Goal: Task Accomplishment & Management: Manage account settings

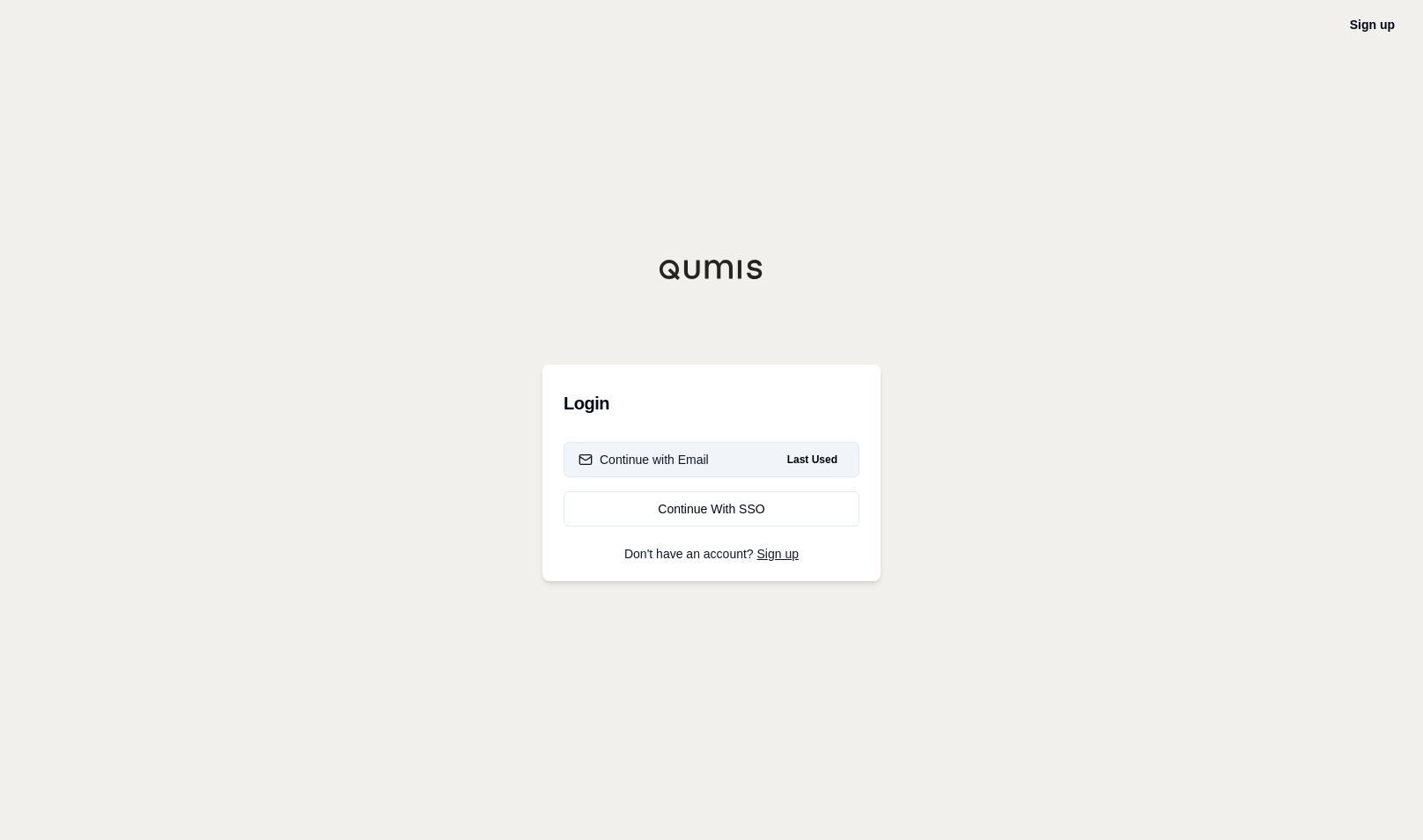
click at [665, 455] on div "Continue with Email" at bounding box center [644, 459] width 130 height 17
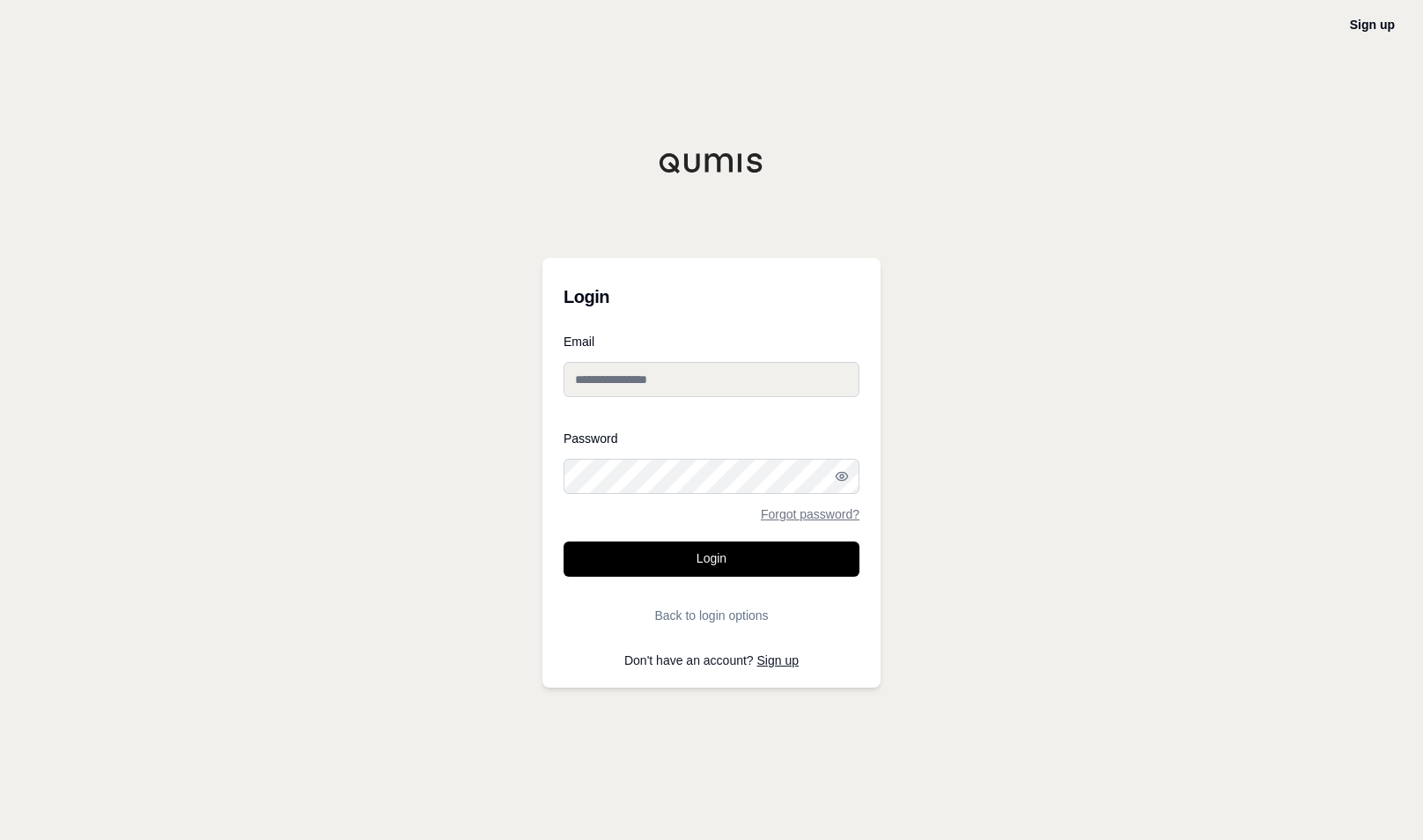
click at [665, 386] on input "Email" at bounding box center [711, 379] width 296 height 35
type input "**********"
click at [564, 542] on button "Login" at bounding box center [711, 559] width 296 height 35
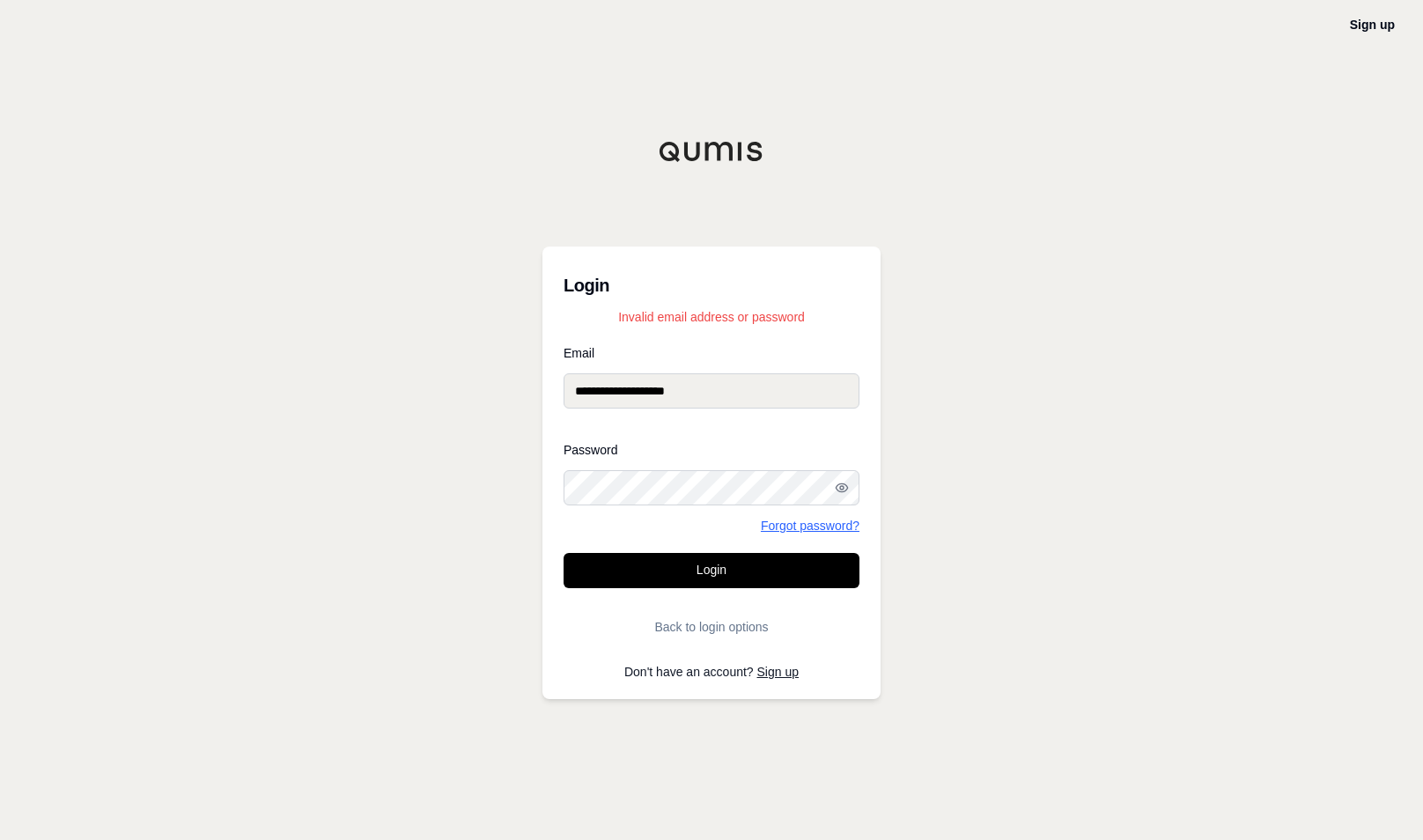
click at [818, 528] on link "Forgot password?" at bounding box center [810, 525] width 99 height 12
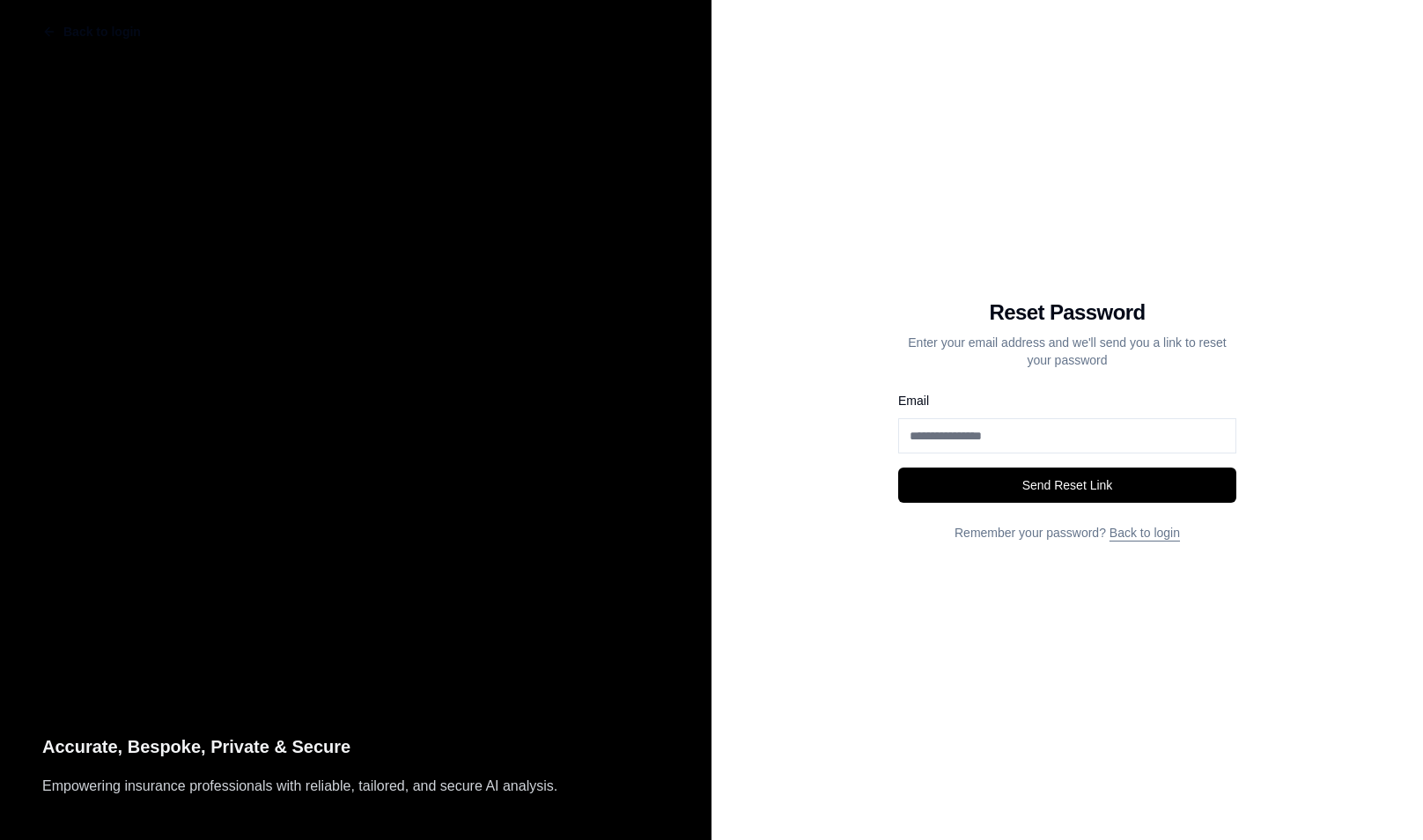
click at [923, 401] on label "Email" at bounding box center [914, 400] width 31 height 14
click at [923, 418] on input "Email" at bounding box center [1067, 435] width 338 height 35
click at [949, 439] on input "Email" at bounding box center [1067, 435] width 338 height 35
type input "**********"
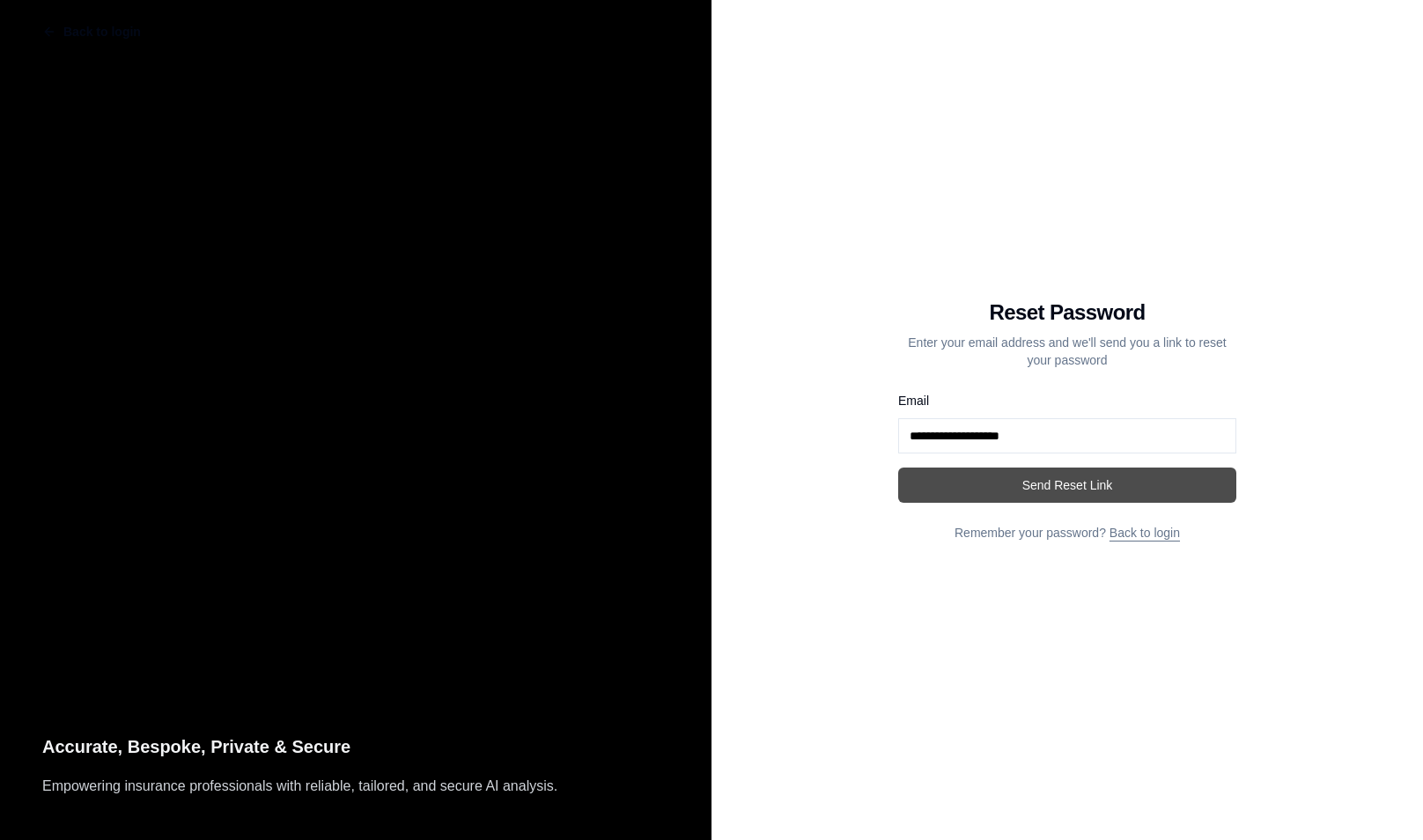
click at [970, 495] on button "Send Reset Link" at bounding box center [1067, 485] width 338 height 35
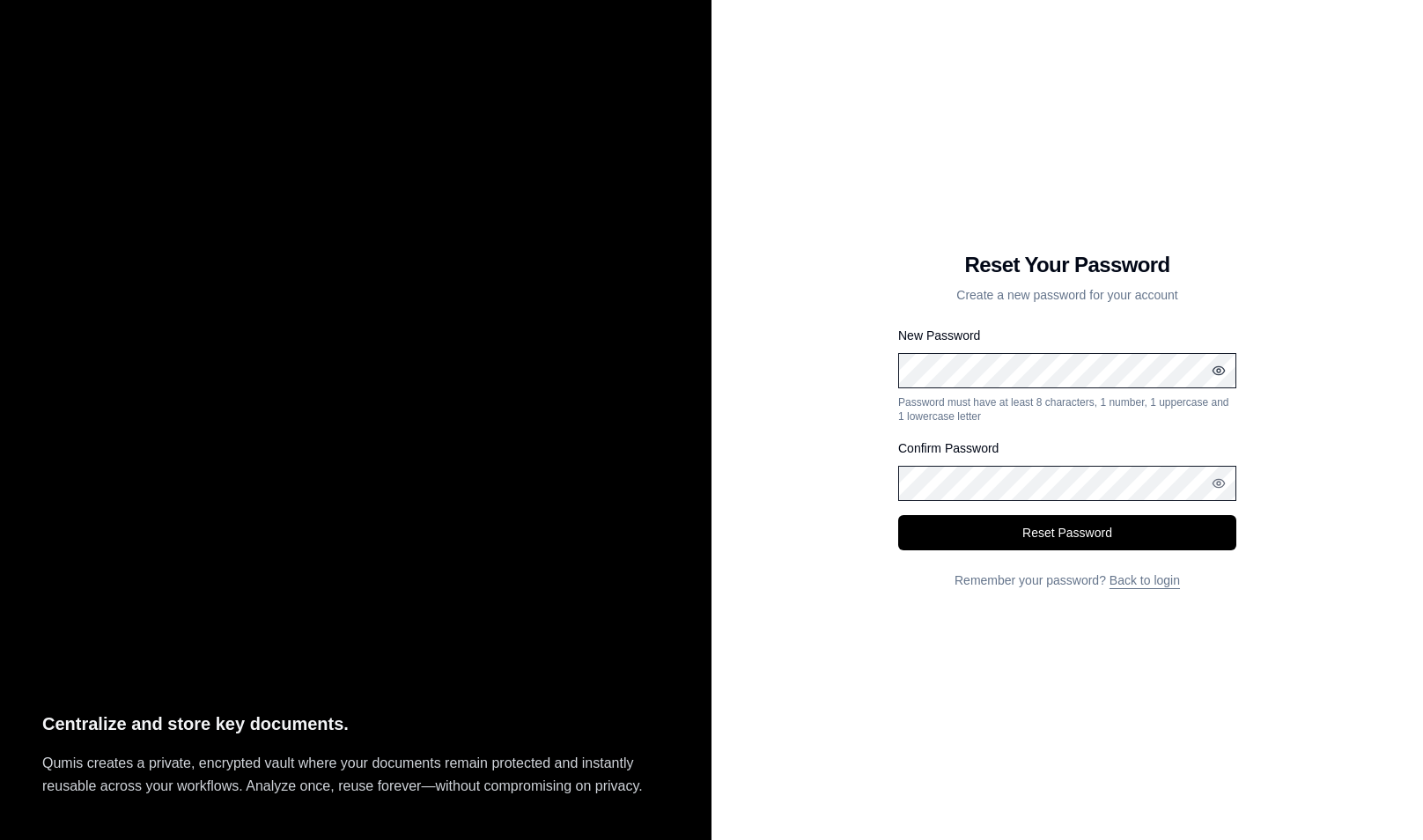
click at [1217, 366] on icon "button" at bounding box center [1218, 370] width 11 height 8
click at [1222, 486] on icon "button" at bounding box center [1218, 483] width 14 height 14
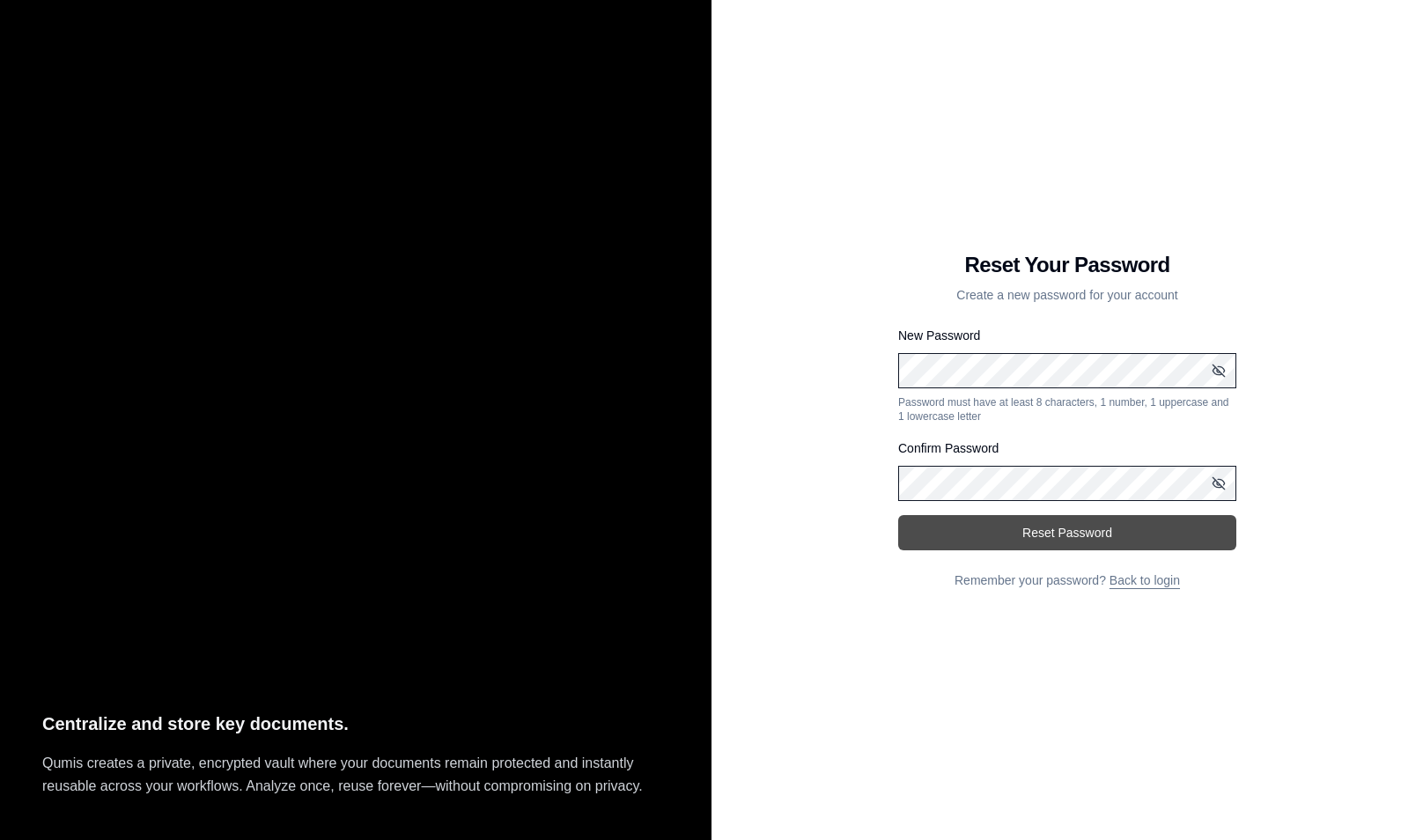
click at [1090, 527] on button "Reset Password" at bounding box center [1067, 532] width 338 height 35
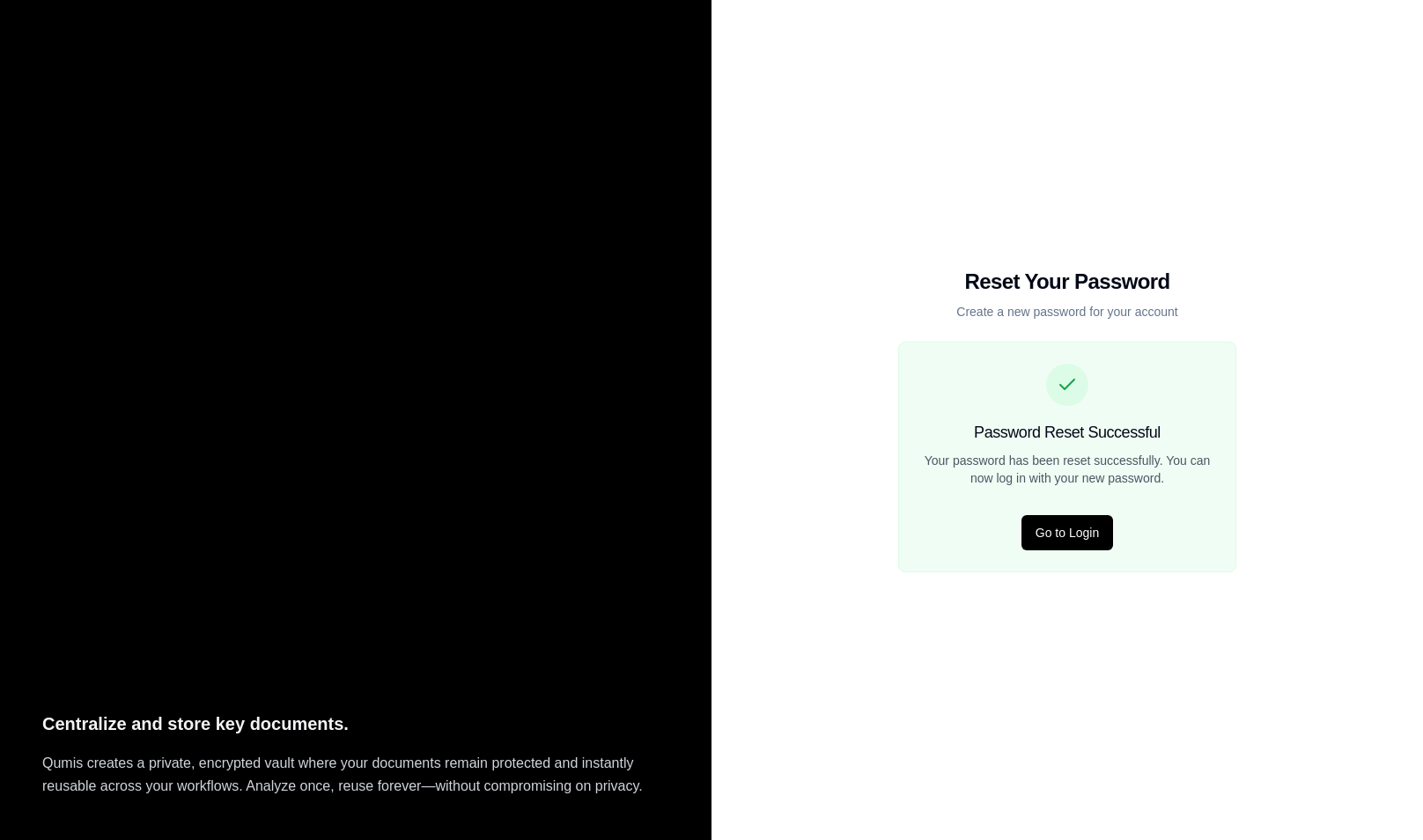
click at [1090, 527] on button "Go to Login" at bounding box center [1068, 532] width 92 height 35
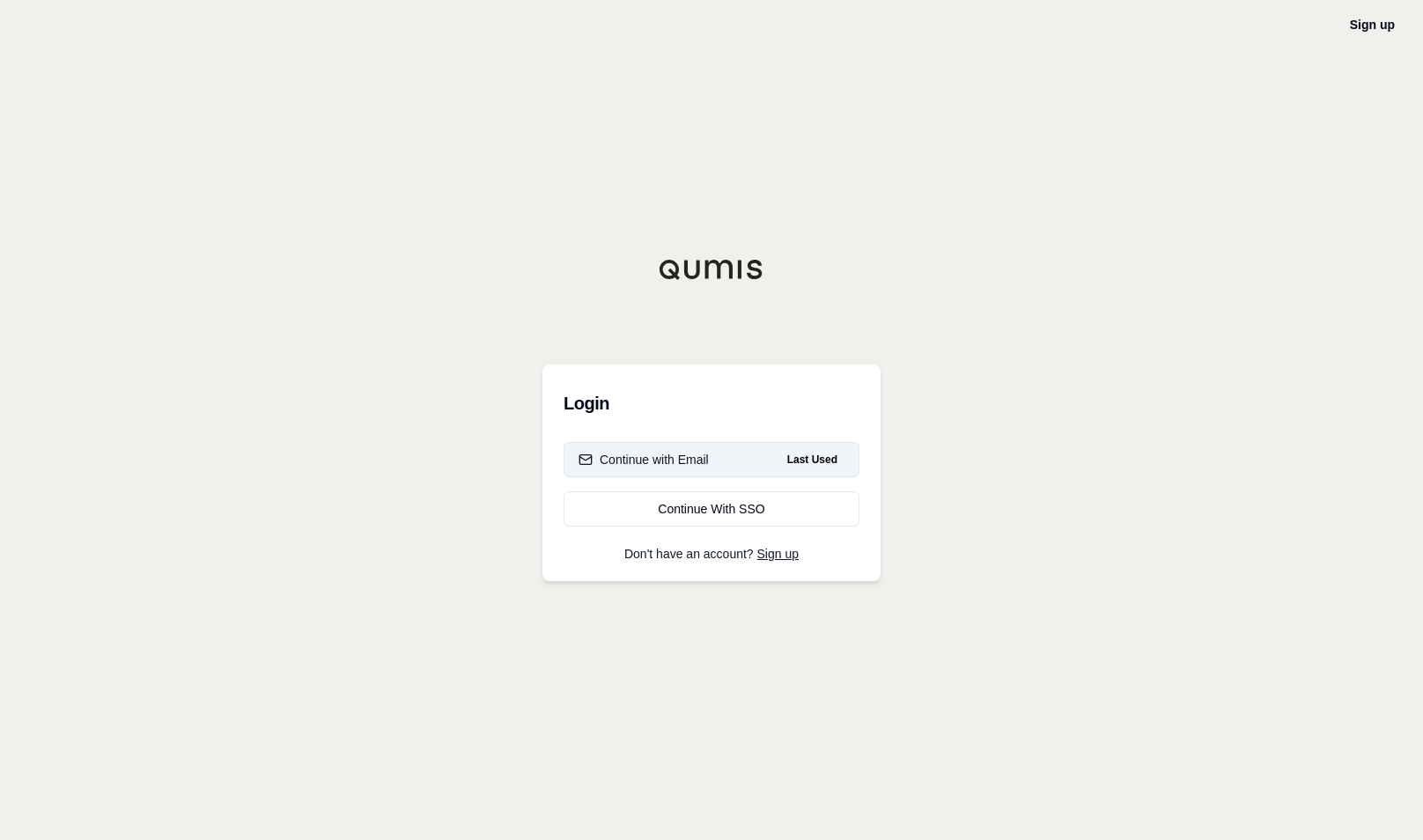
click at [739, 457] on button "Continue with Email Last Used" at bounding box center [711, 459] width 296 height 35
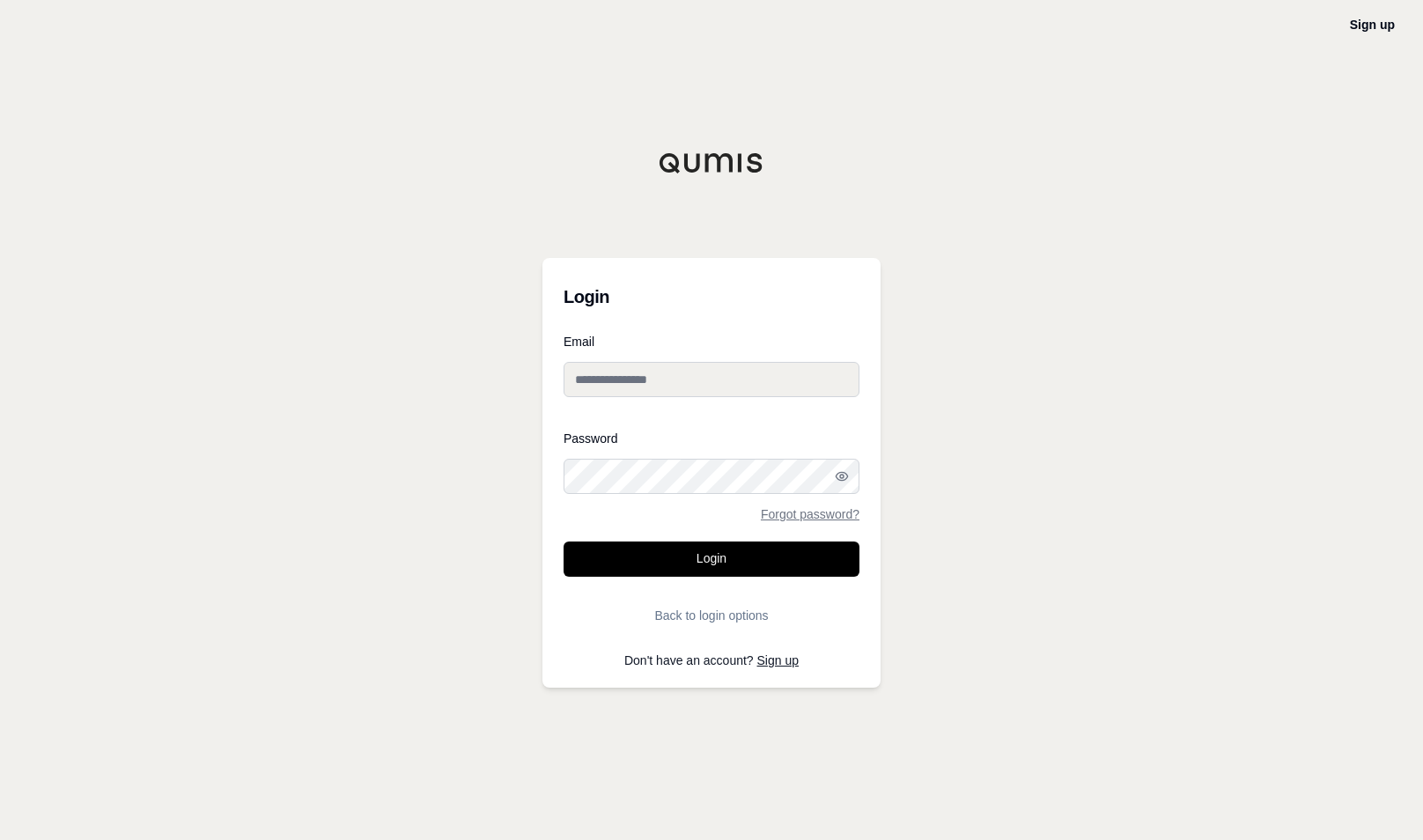
click at [731, 381] on input "Email" at bounding box center [711, 379] width 296 height 35
type input "**********"
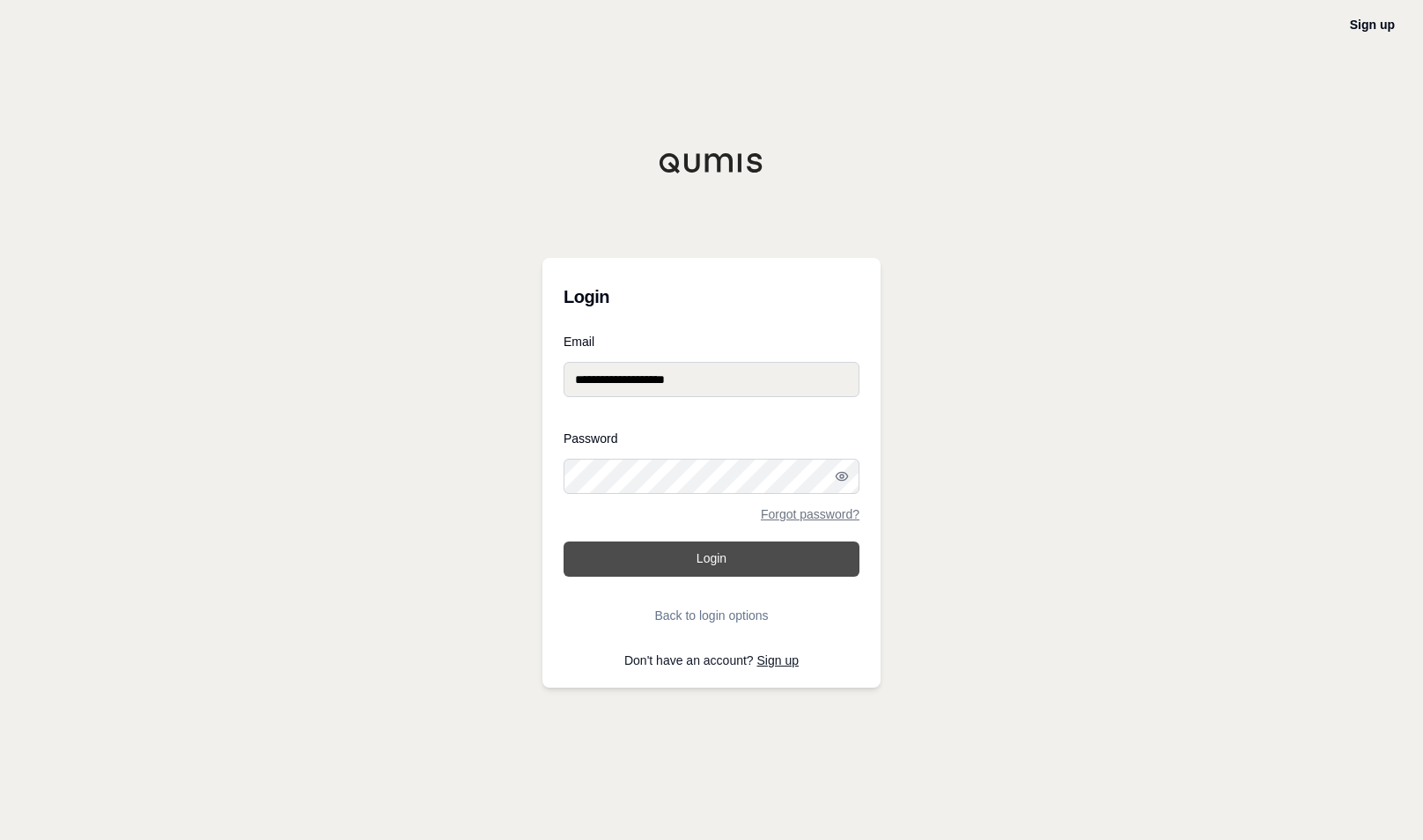
click at [686, 562] on button "Login" at bounding box center [711, 559] width 296 height 35
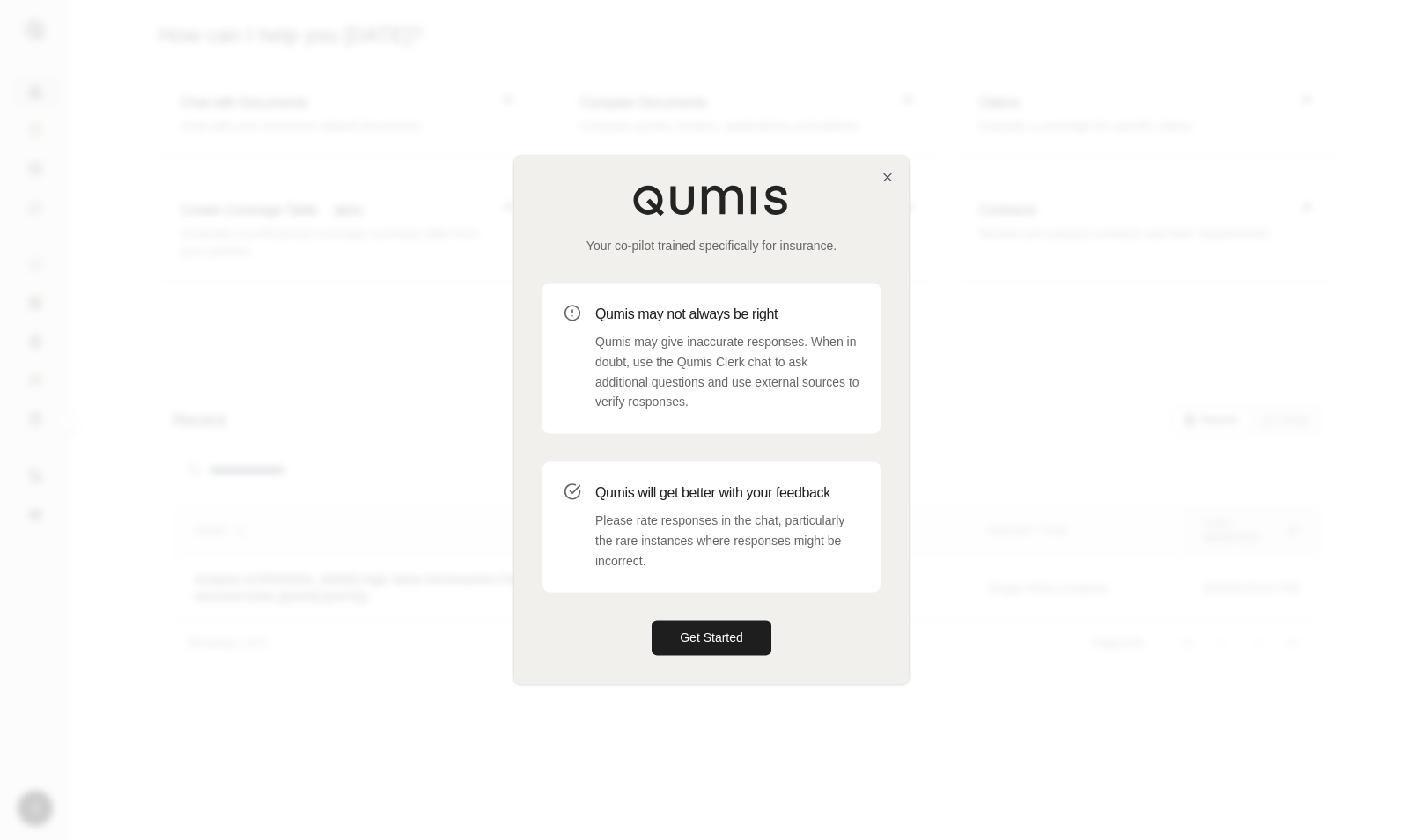
click at [684, 657] on div "Your co-pilot trained specifically for insurance. Qumis may not always be right…" at bounding box center [712, 419] width 394 height 527
click at [709, 639] on button "Get Started" at bounding box center [711, 638] width 120 height 35
